Goal: Task Accomplishment & Management: Use online tool/utility

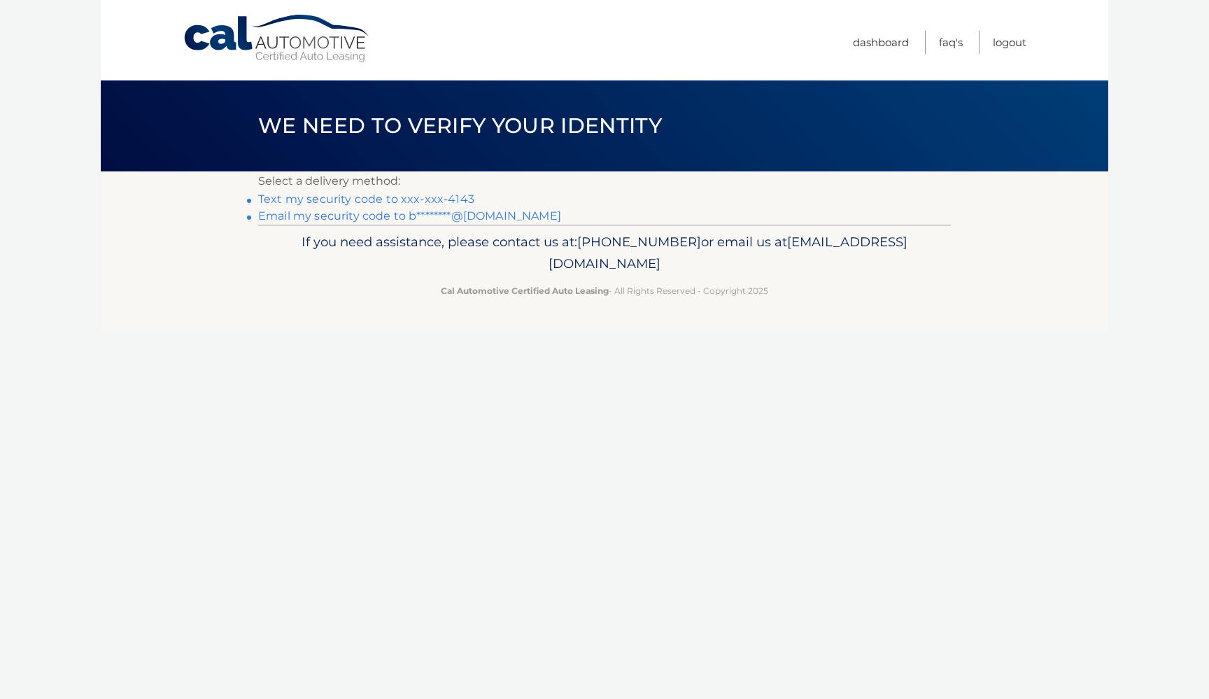
click at [400, 200] on link "Text my security code to xxx-xxx-4143" at bounding box center [366, 198] width 216 height 13
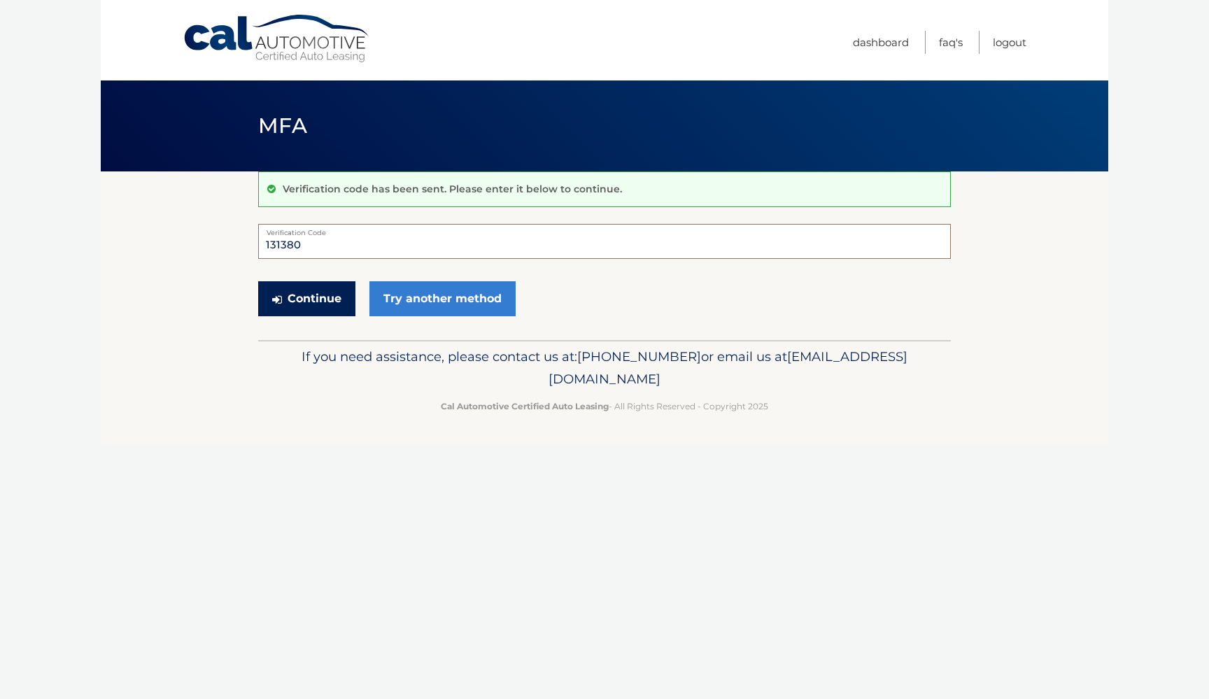
type input "131380"
click at [328, 305] on button "Continue" at bounding box center [306, 298] width 97 height 35
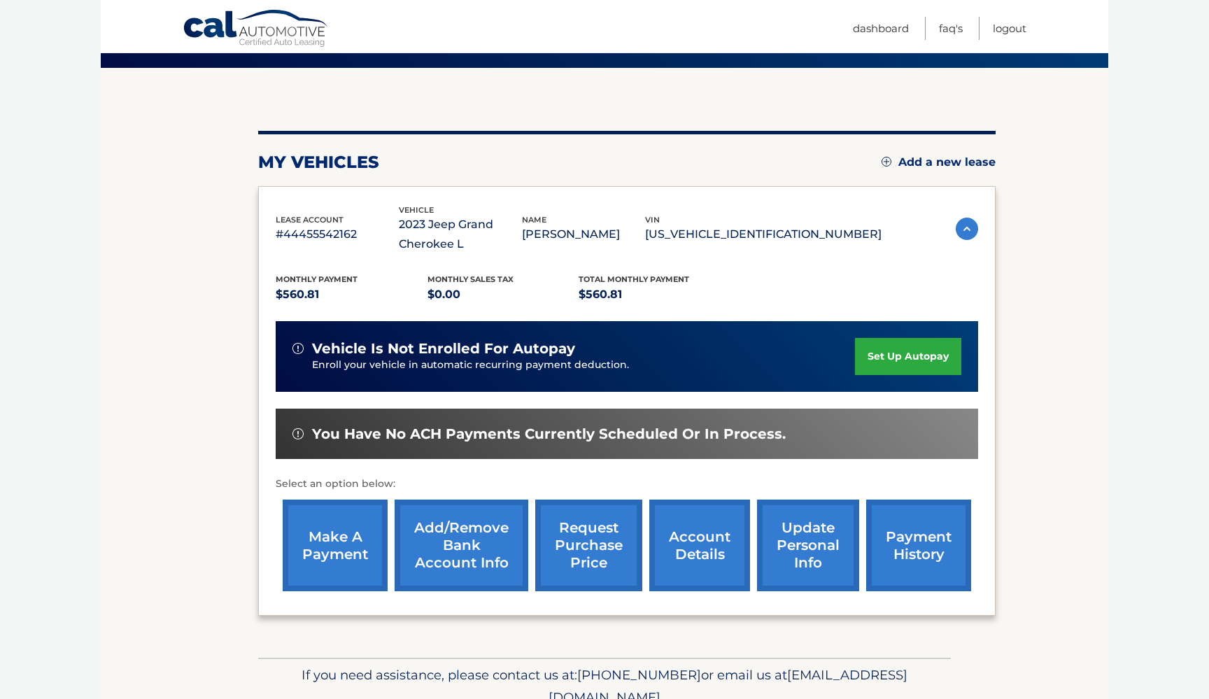
scroll to position [102, 0]
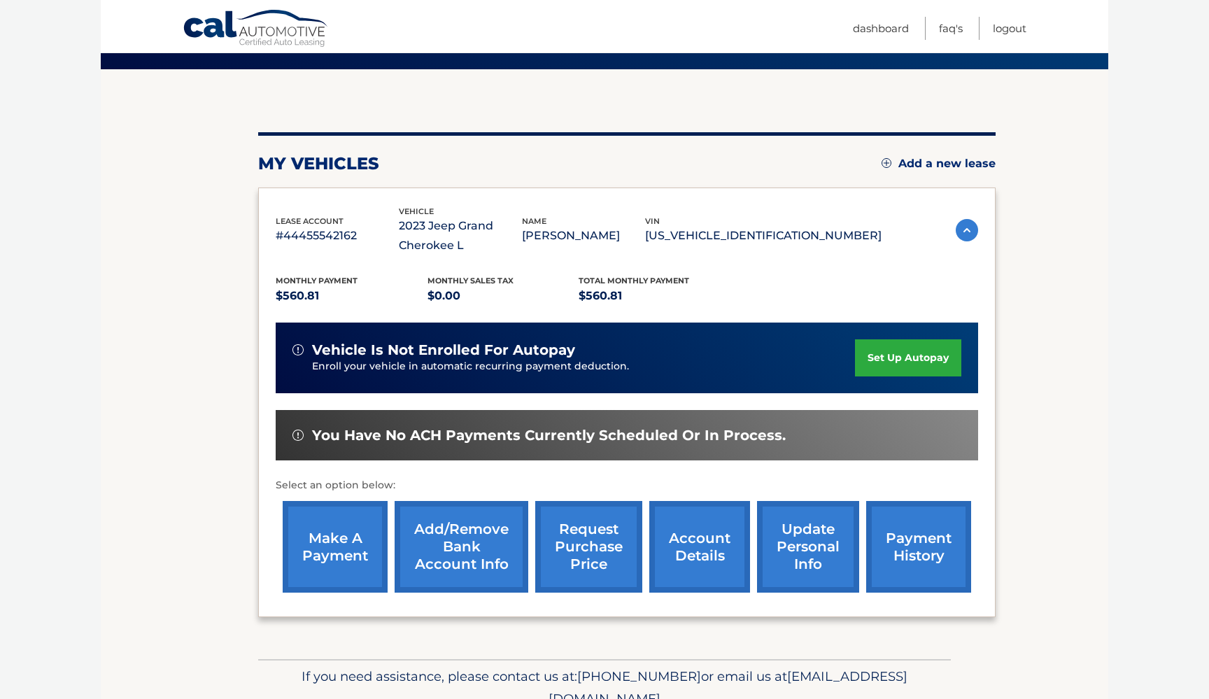
click at [325, 537] on link "make a payment" at bounding box center [335, 547] width 105 height 92
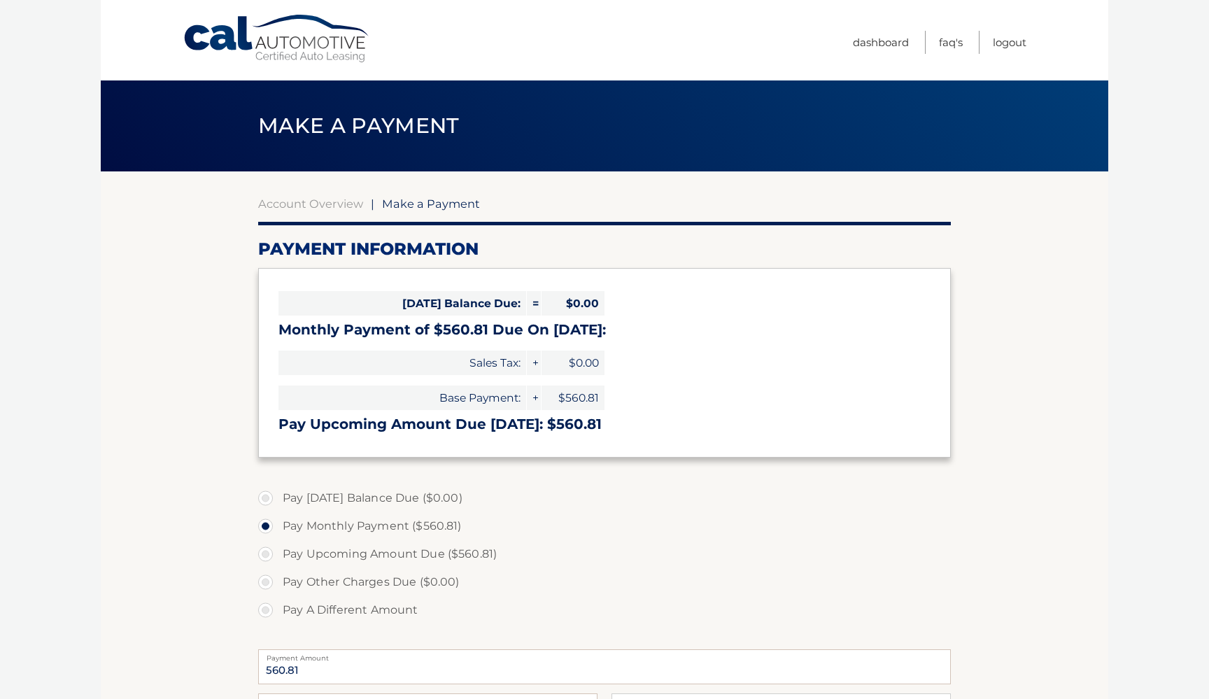
select select "MTczOTJlNzItM2VlZS00ZTJjLWJjYzAtOGVjZDFkOGY0MWEz"
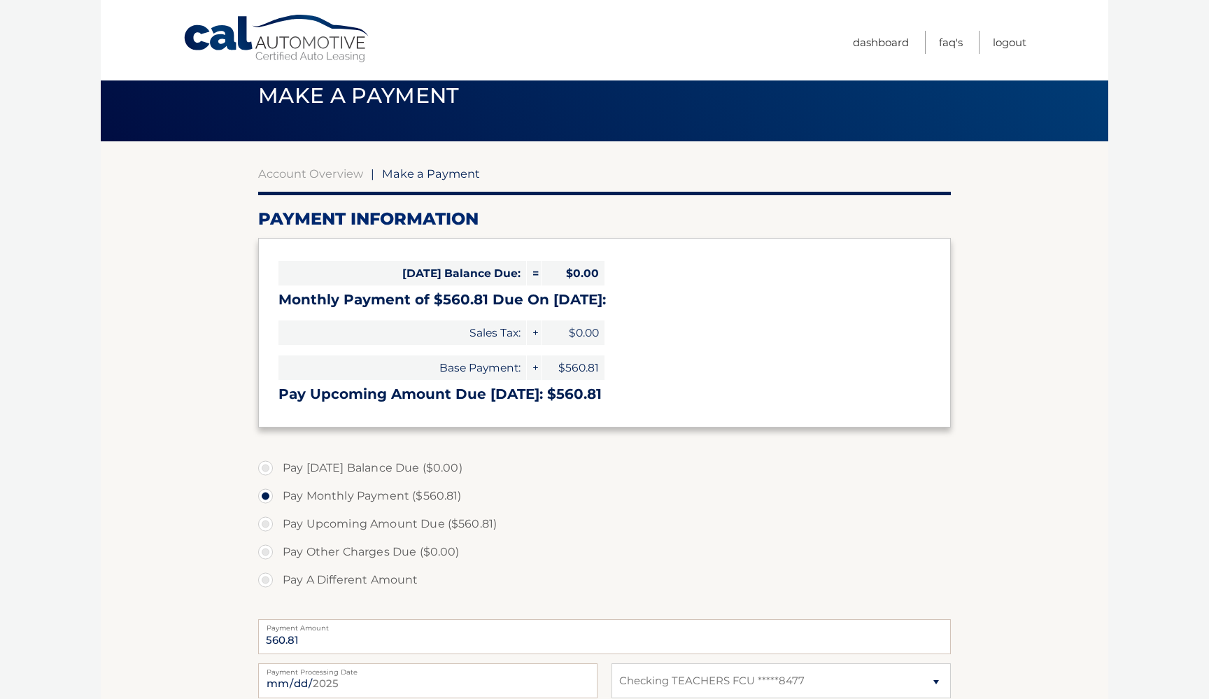
scroll to position [31, 0]
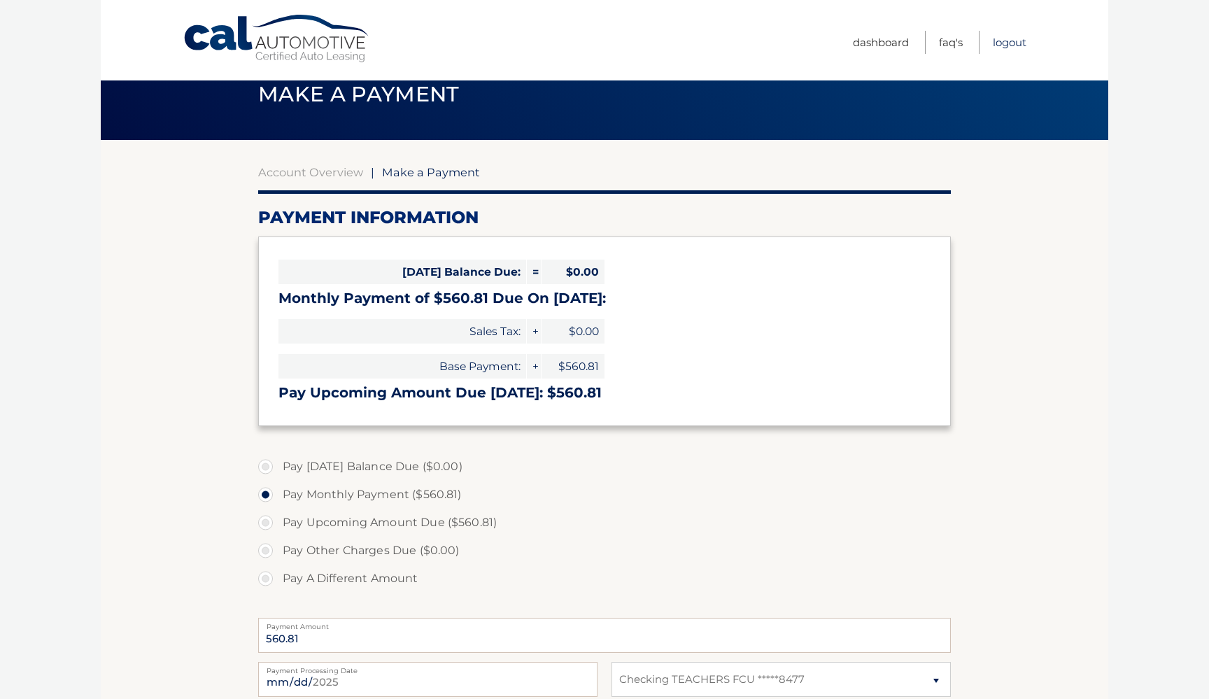
click at [1005, 47] on link "Logout" at bounding box center [1010, 42] width 34 height 23
